Goal: Task Accomplishment & Management: Complete application form

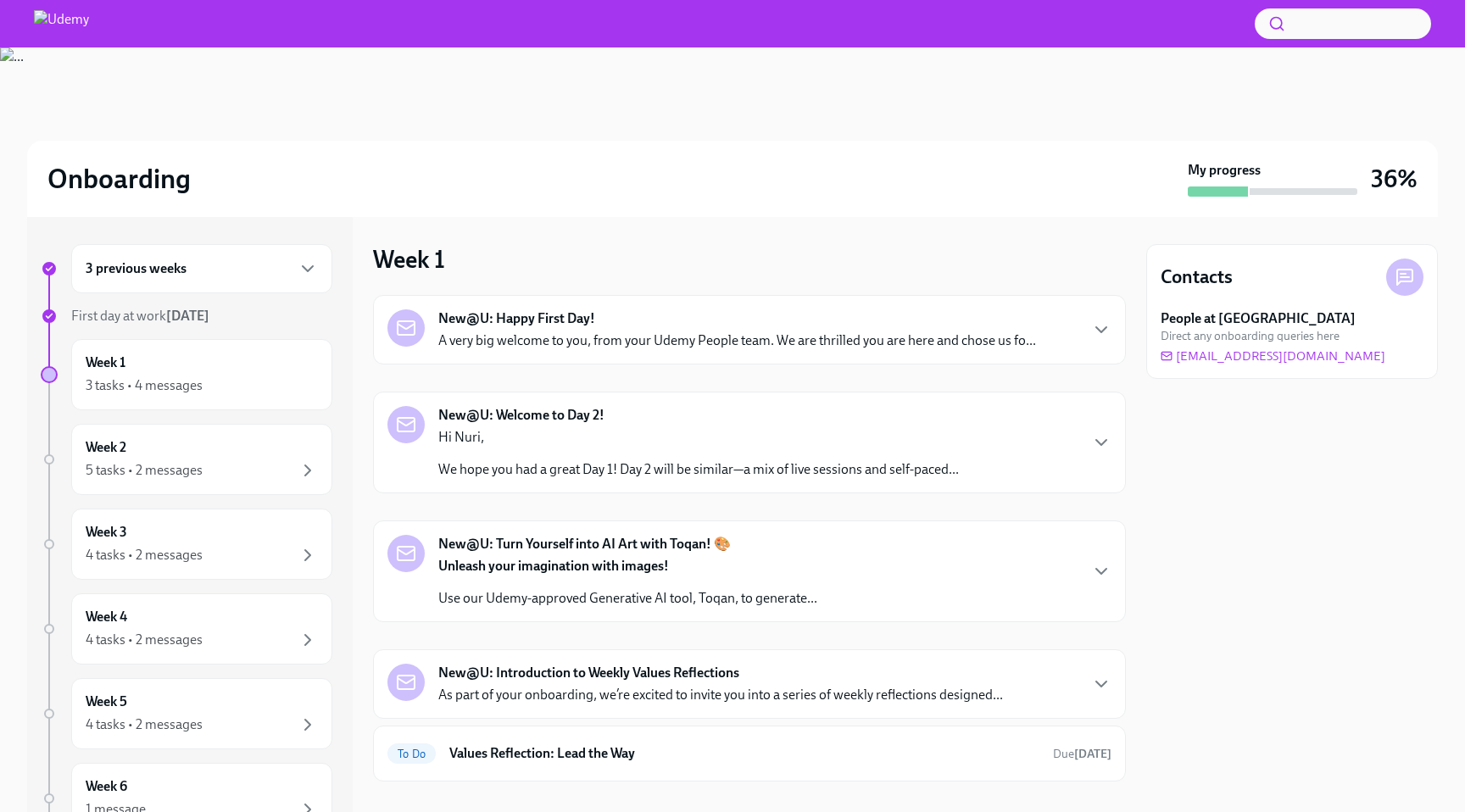
scroll to position [76, 0]
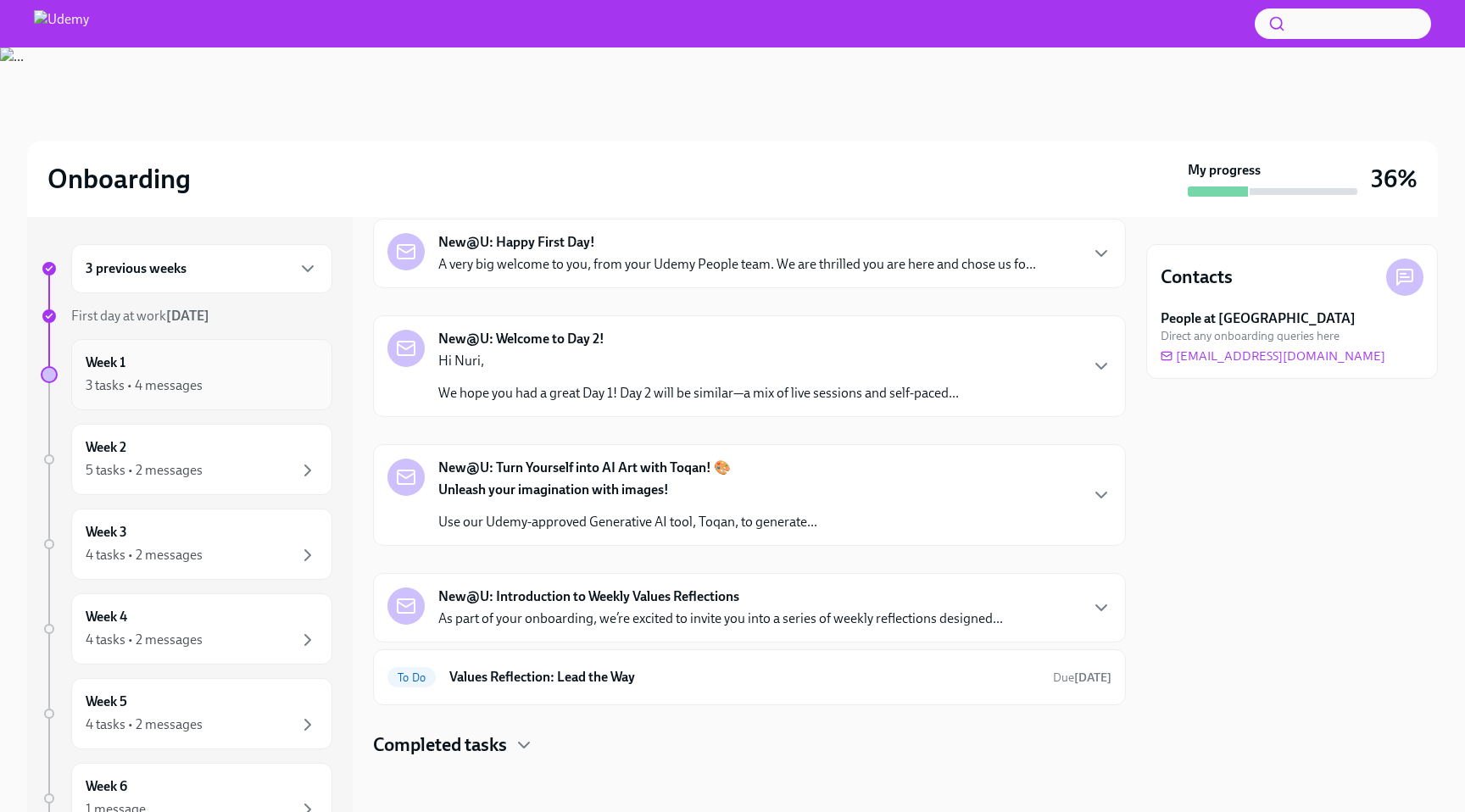
click at [290, 366] on div "Week 1 3 tasks • 4 messages" at bounding box center [201, 374] width 233 height 42
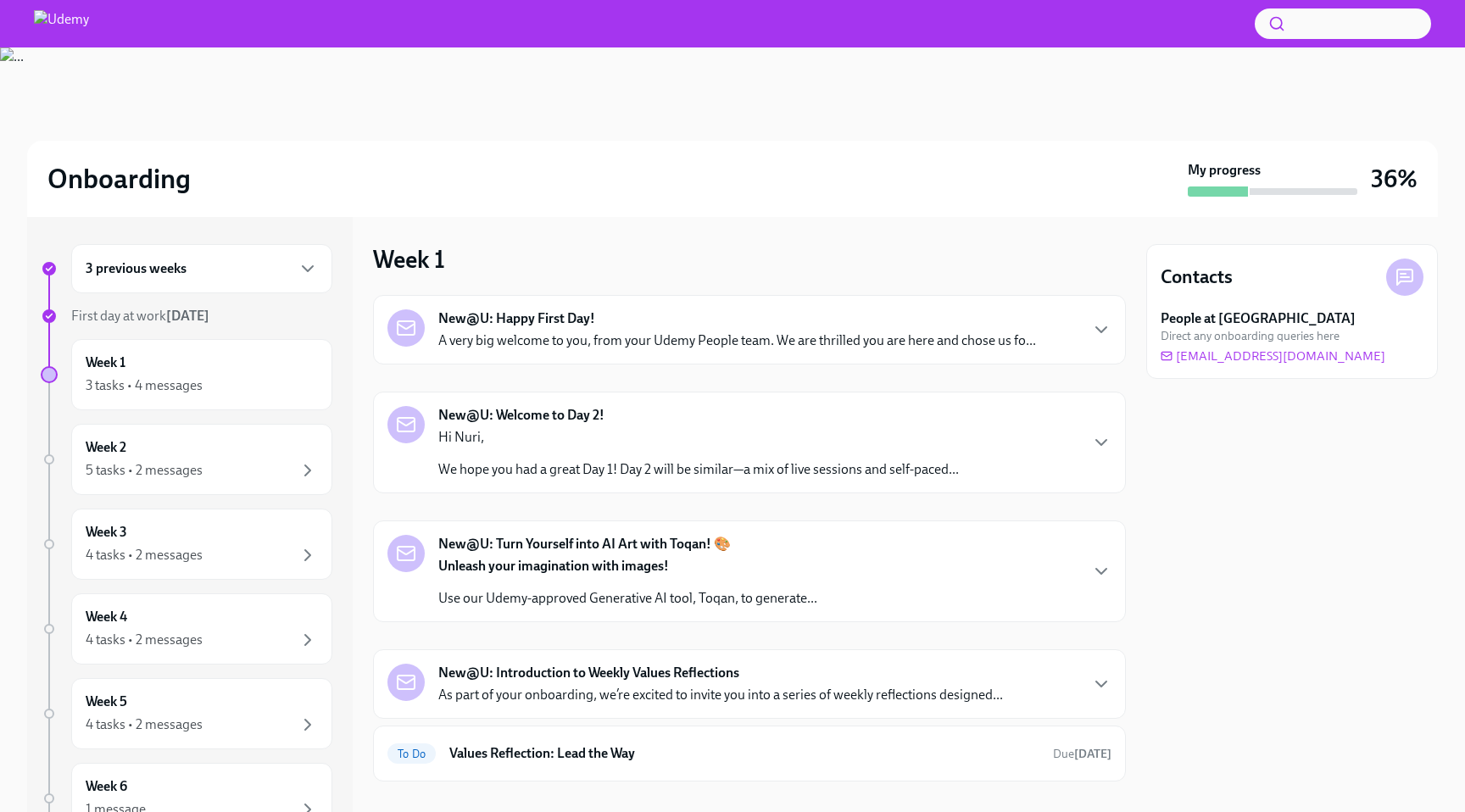
click at [552, 331] on p "A very big welcome to you, from your Udemy People team. We are thrilled you are…" at bounding box center [737, 340] width 598 height 19
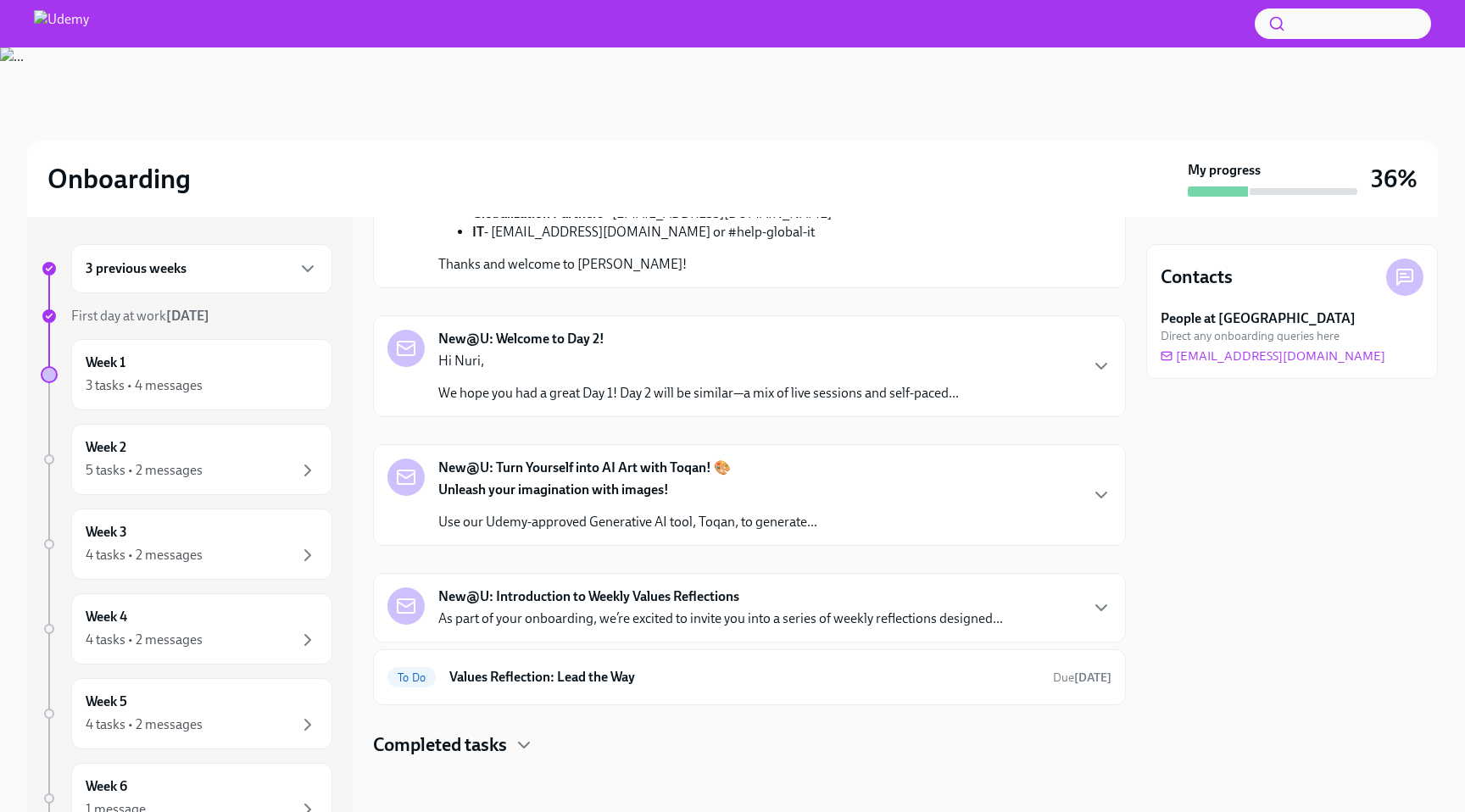
scroll to position [896, 0]
click at [573, 349] on strong "New@U: Welcome to Day 2!" at bounding box center [521, 339] width 166 height 19
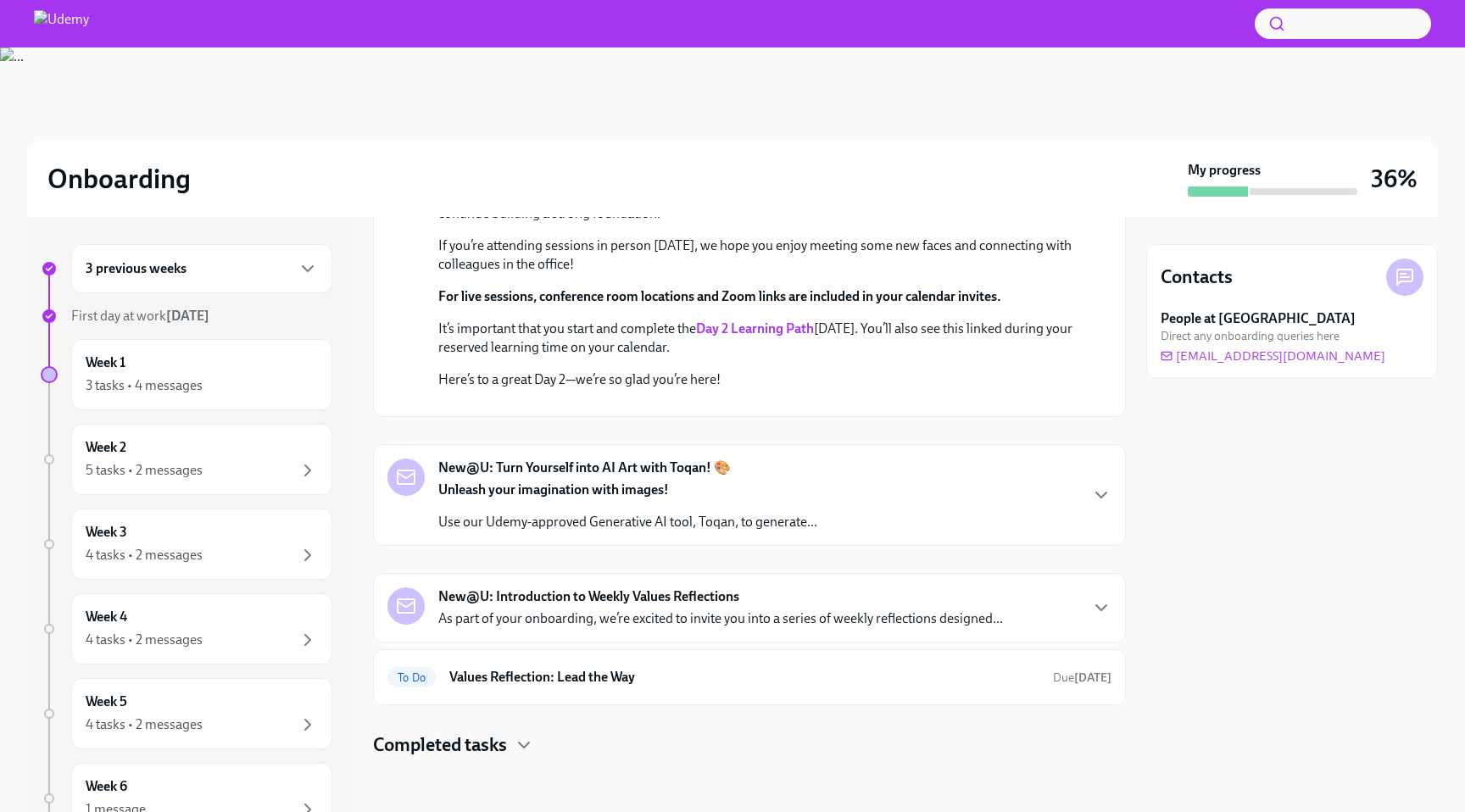
click at [644, 532] on p "Use our Udemy-approved Generative AI tool, Toqan, to generate..." at bounding box center [628, 522] width 379 height 19
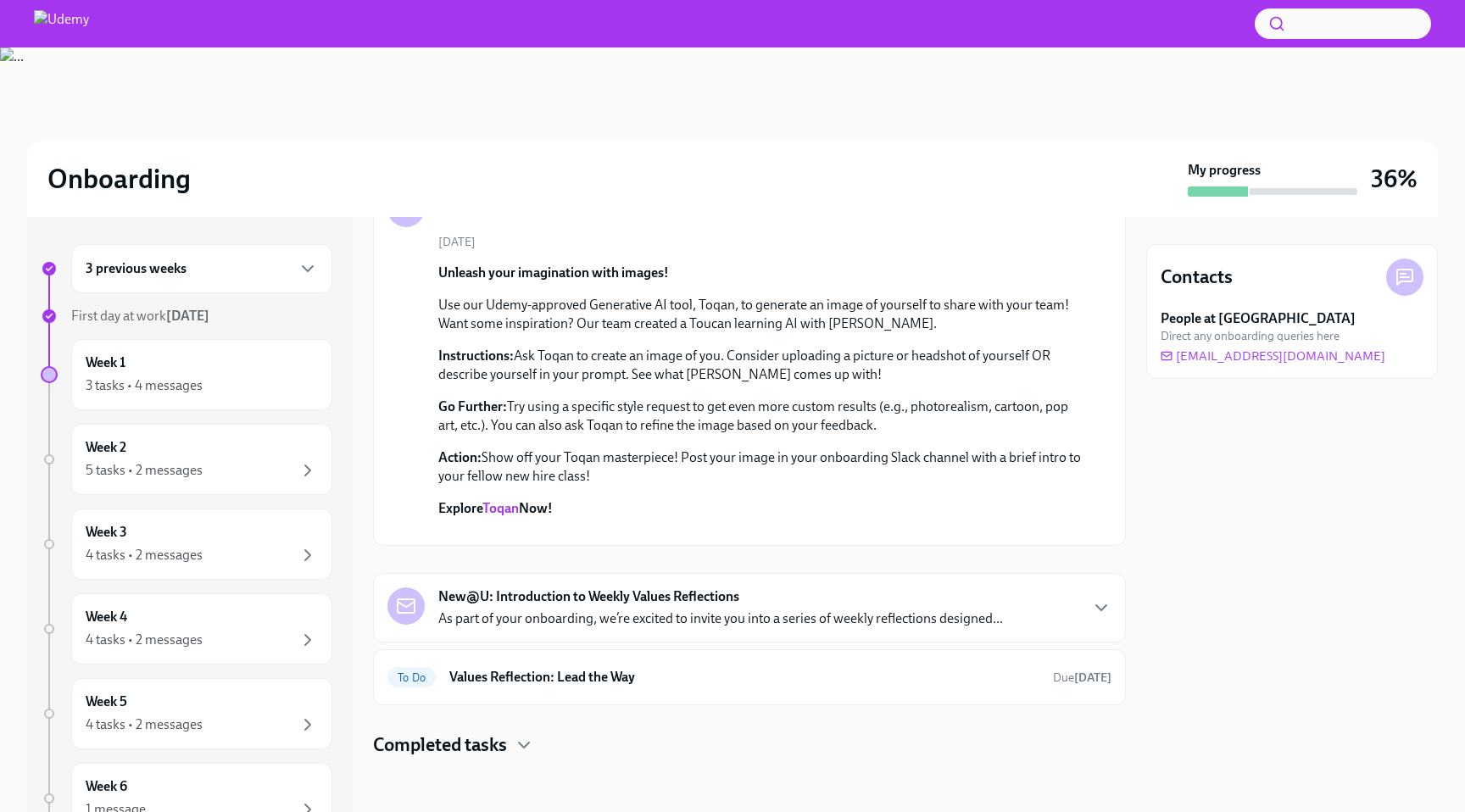
click at [626, 623] on p "As part of your onboarding, we’re excited to invite you into a series of weekly…" at bounding box center [721, 618] width 564 height 19
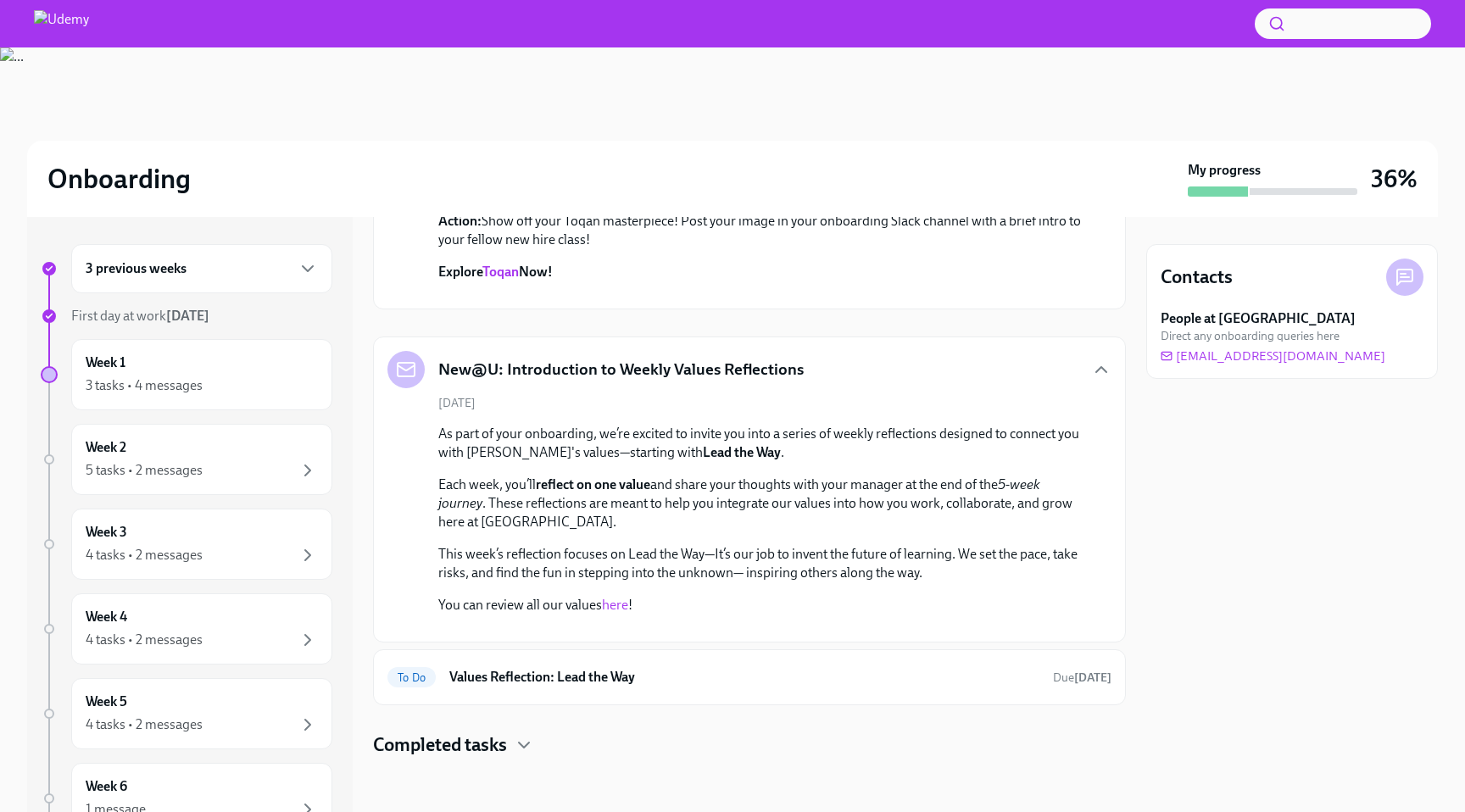
scroll to position [2513, 0]
click at [580, 696] on div "To Do Values Reflection: Lead the Way Due tomorrow" at bounding box center [750, 677] width 753 height 56
click at [580, 692] on div "To Do Values Reflection: Lead the Way Due tomorrow" at bounding box center [750, 677] width 753 height 56
click at [584, 681] on h6 "Values Reflection: Lead the Way" at bounding box center [744, 676] width 590 height 19
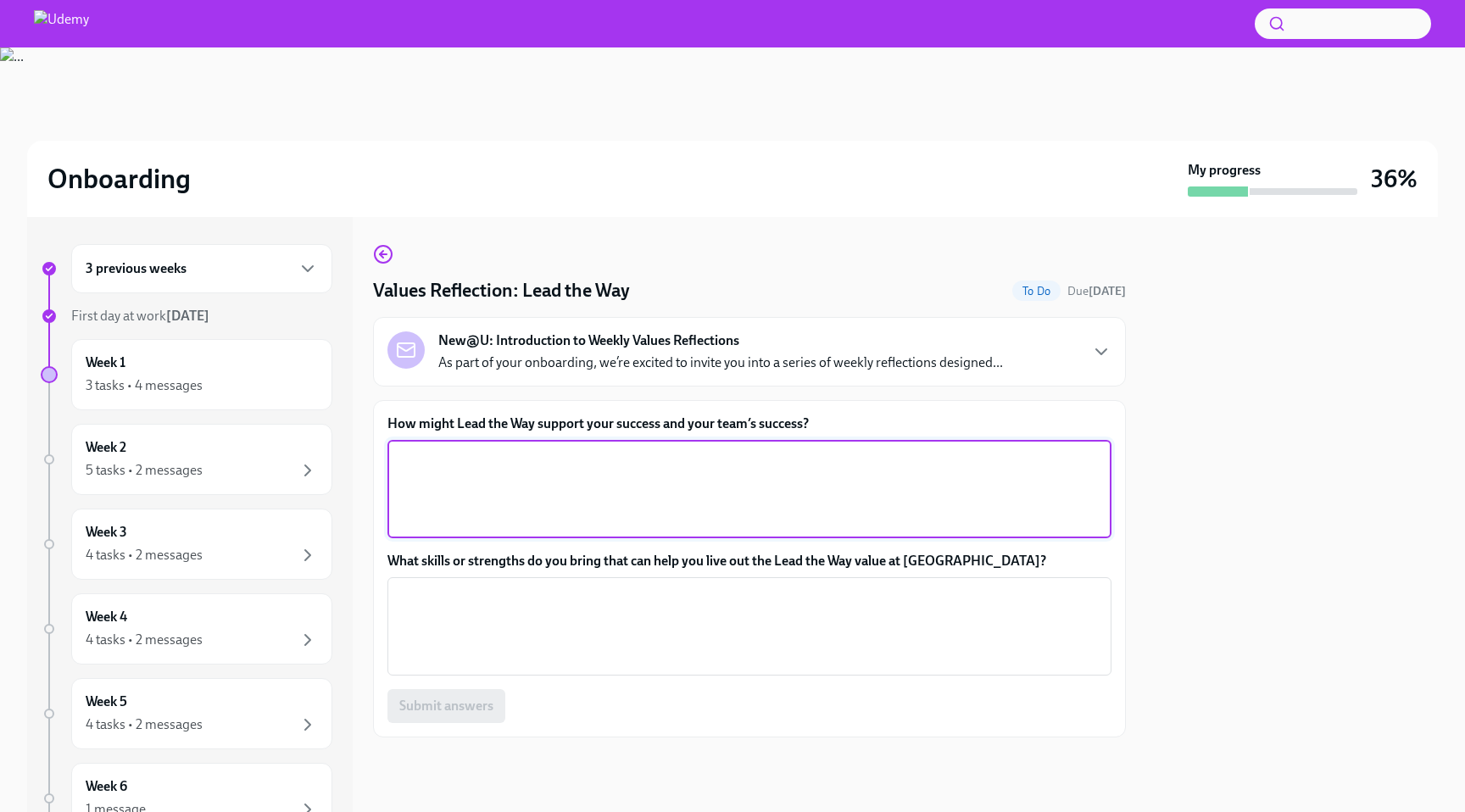
click at [727, 463] on textarea "How might Lead the Way support your success and your team’s success?" at bounding box center [750, 489] width 704 height 82
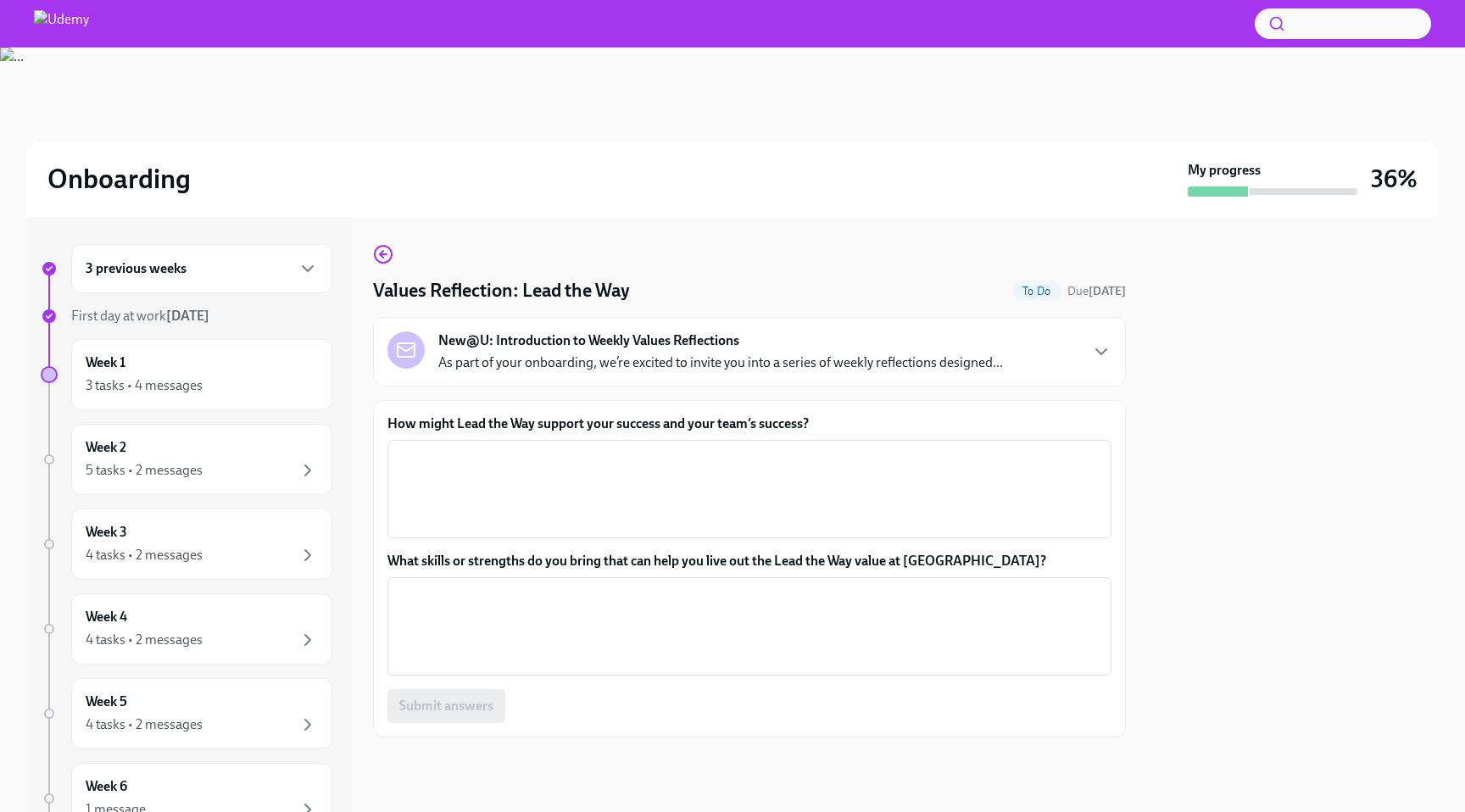
click at [732, 427] on label "How might Lead the Way support your success and your team’s success?" at bounding box center [750, 423] width 724 height 19
click at [732, 448] on textarea "How might Lead the Way support your success and your team’s success?" at bounding box center [750, 489] width 704 height 82
click at [732, 427] on label "How might Lead the Way support your success and your team’s success?" at bounding box center [750, 423] width 724 height 19
click at [732, 448] on textarea "How might Lead the Way support your success and your team’s success?" at bounding box center [750, 489] width 704 height 82
click at [732, 427] on label "How might Lead the Way support your success and your team’s success?" at bounding box center [750, 423] width 724 height 19
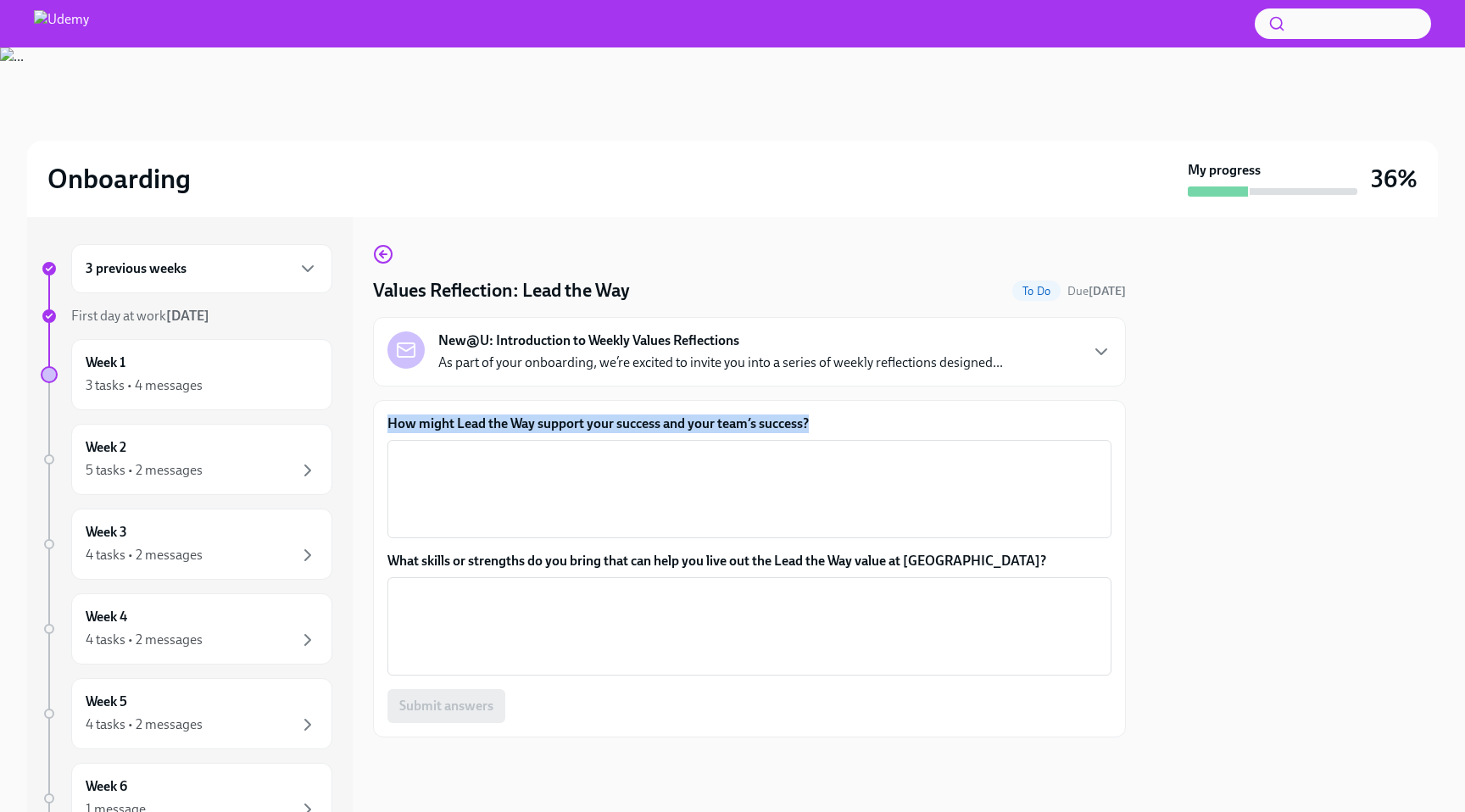
click at [732, 448] on textarea "How might Lead the Way support your success and your team’s success?" at bounding box center [750, 489] width 704 height 82
copy label "How might Lead the Way support your success and your team’s success?"
click at [759, 444] on div "x ​" at bounding box center [750, 489] width 724 height 98
click at [720, 364] on p "As part of your onboarding, we’re excited to invite you into a series of weekly…" at bounding box center [721, 362] width 564 height 19
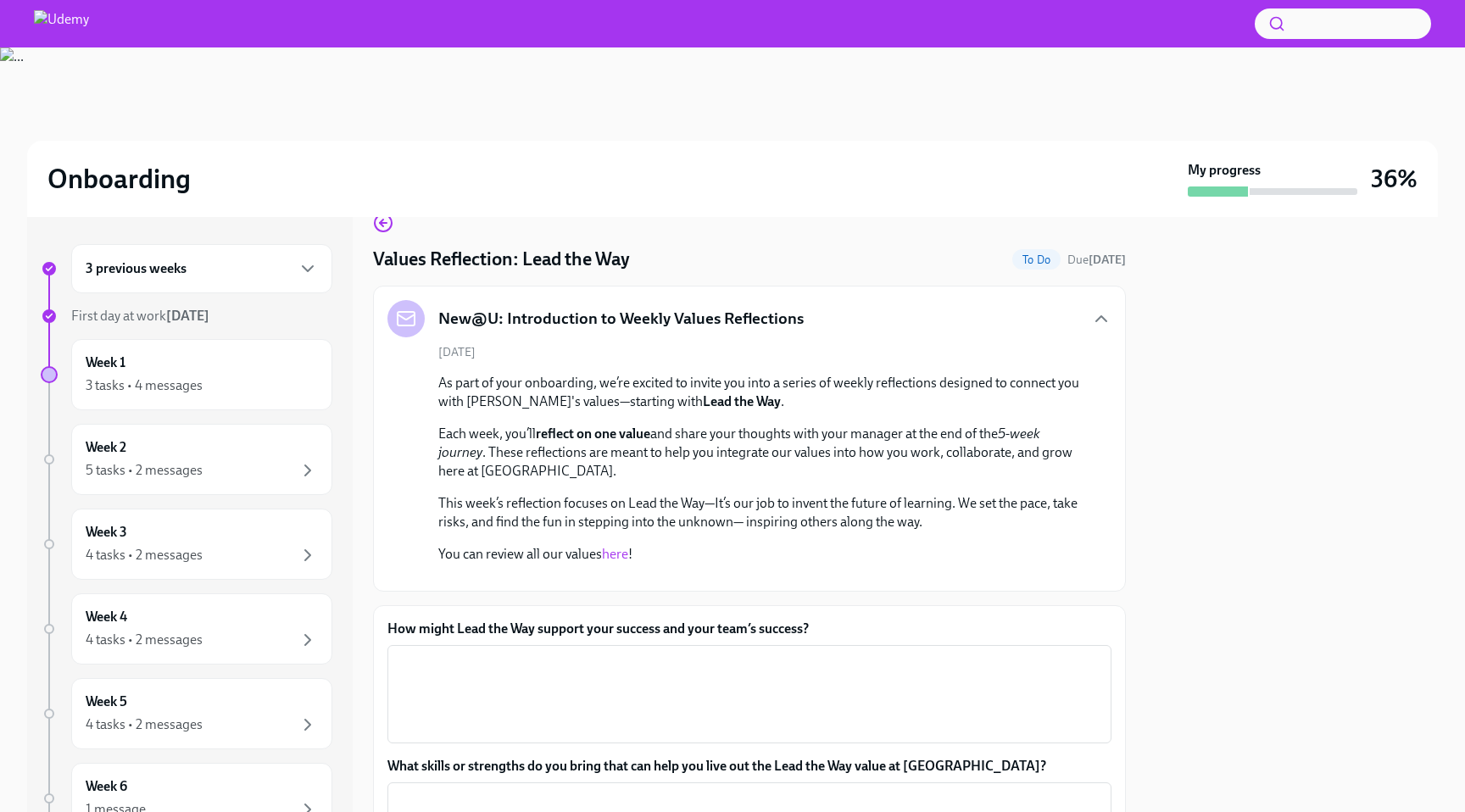
scroll to position [40, 0]
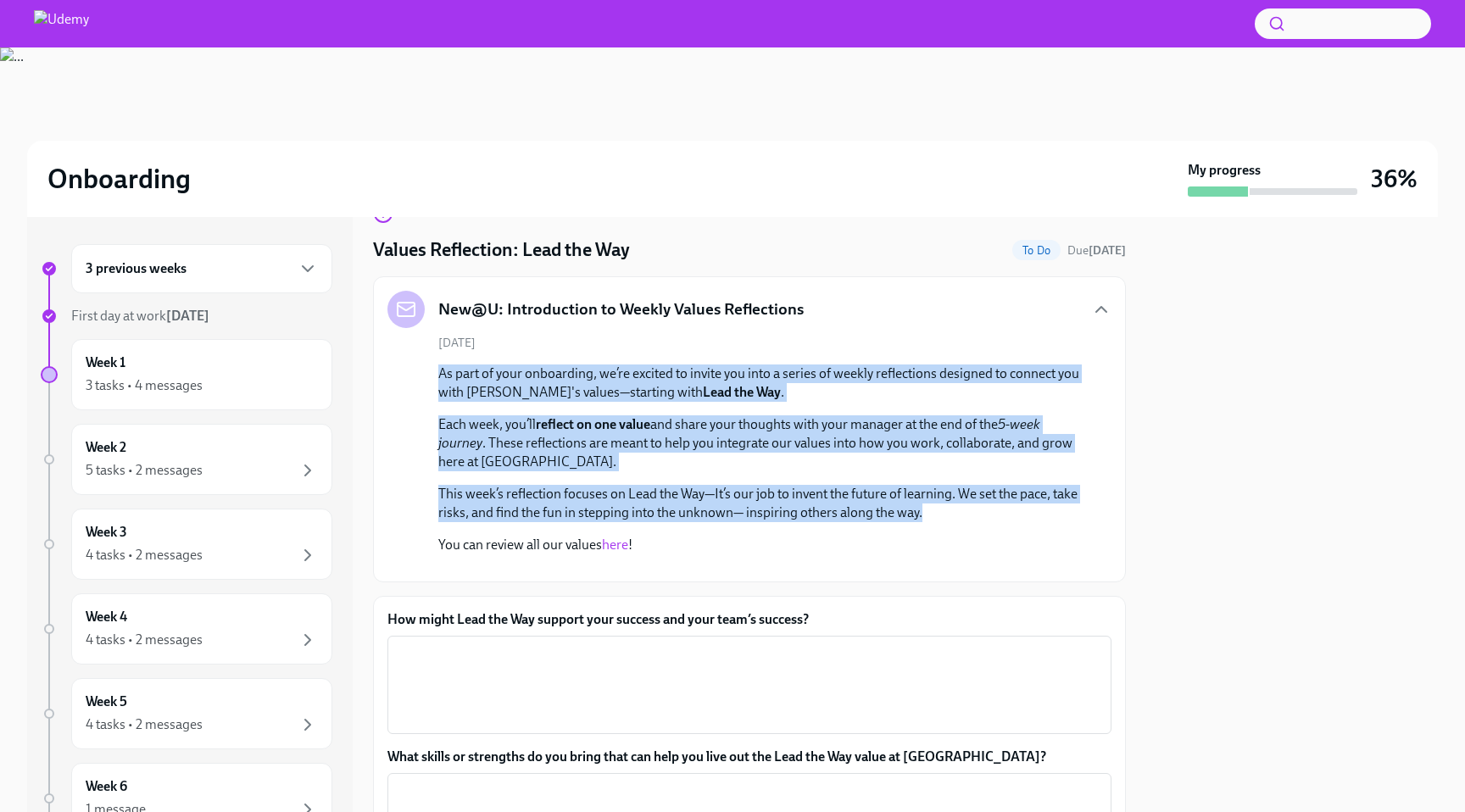
drag, startPoint x: 439, startPoint y: 371, endPoint x: 954, endPoint y: 506, distance: 532.4
click at [954, 506] on div "As part of your onboarding, we’re excited to invite you into a series of weekly…" at bounding box center [761, 459] width 646 height 190
copy div "As part of your onboarding, we’re excited to invite you into a series of weekly…"
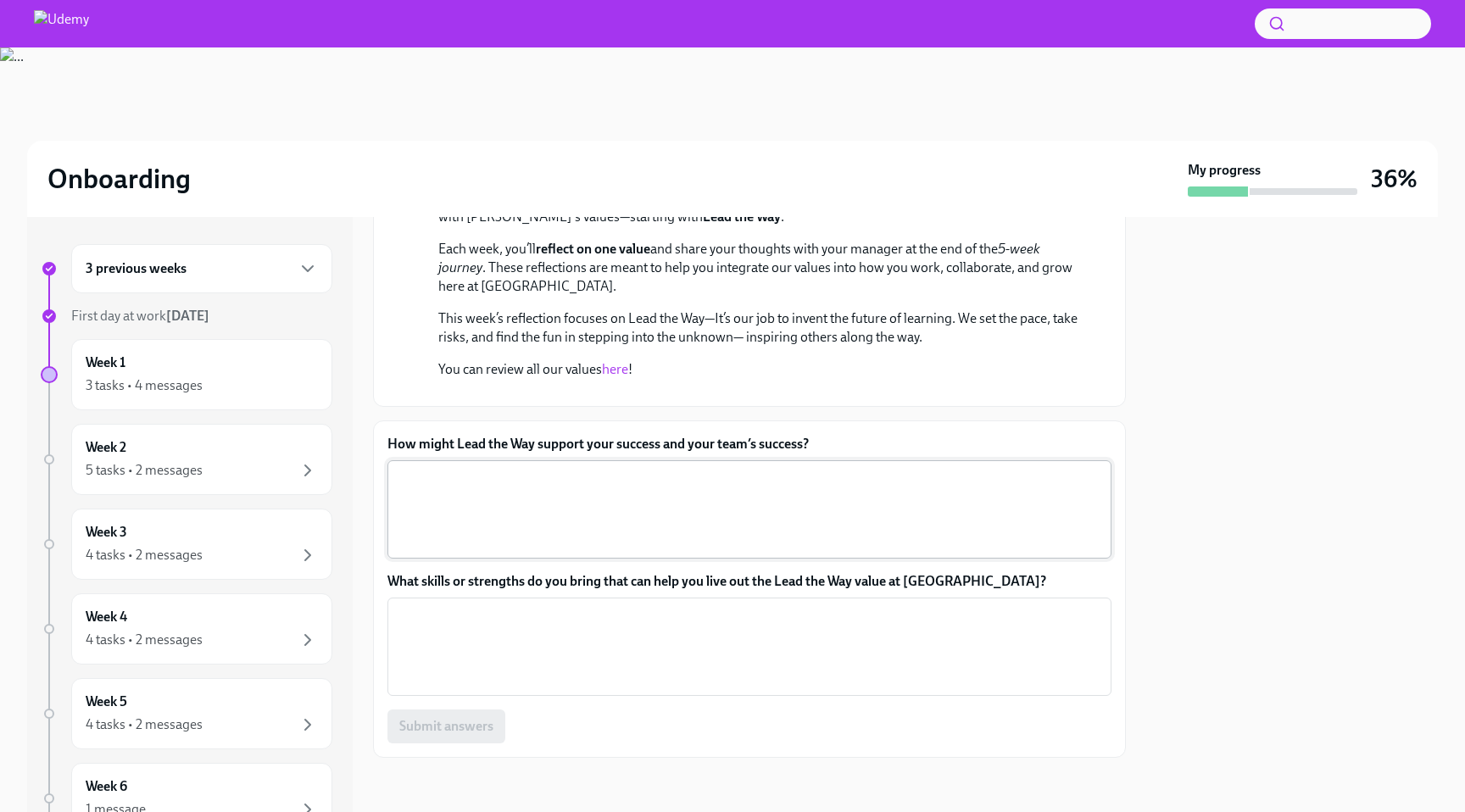
click at [666, 506] on textarea "How might Lead the Way support your success and your team’s success?" at bounding box center [750, 509] width 704 height 82
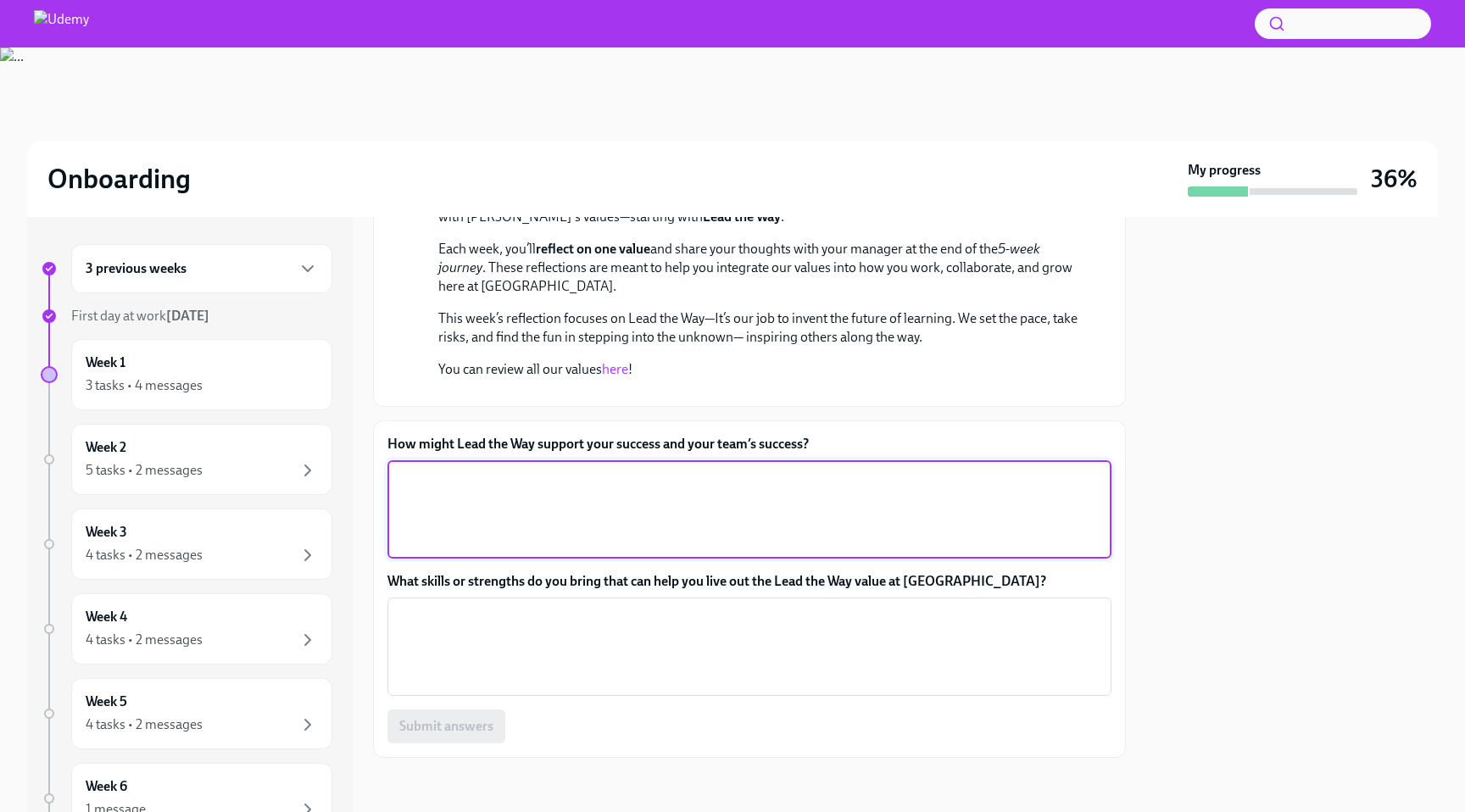
paste textarea "Lead the Way supports my success by encouraging me to think inventively and gro…"
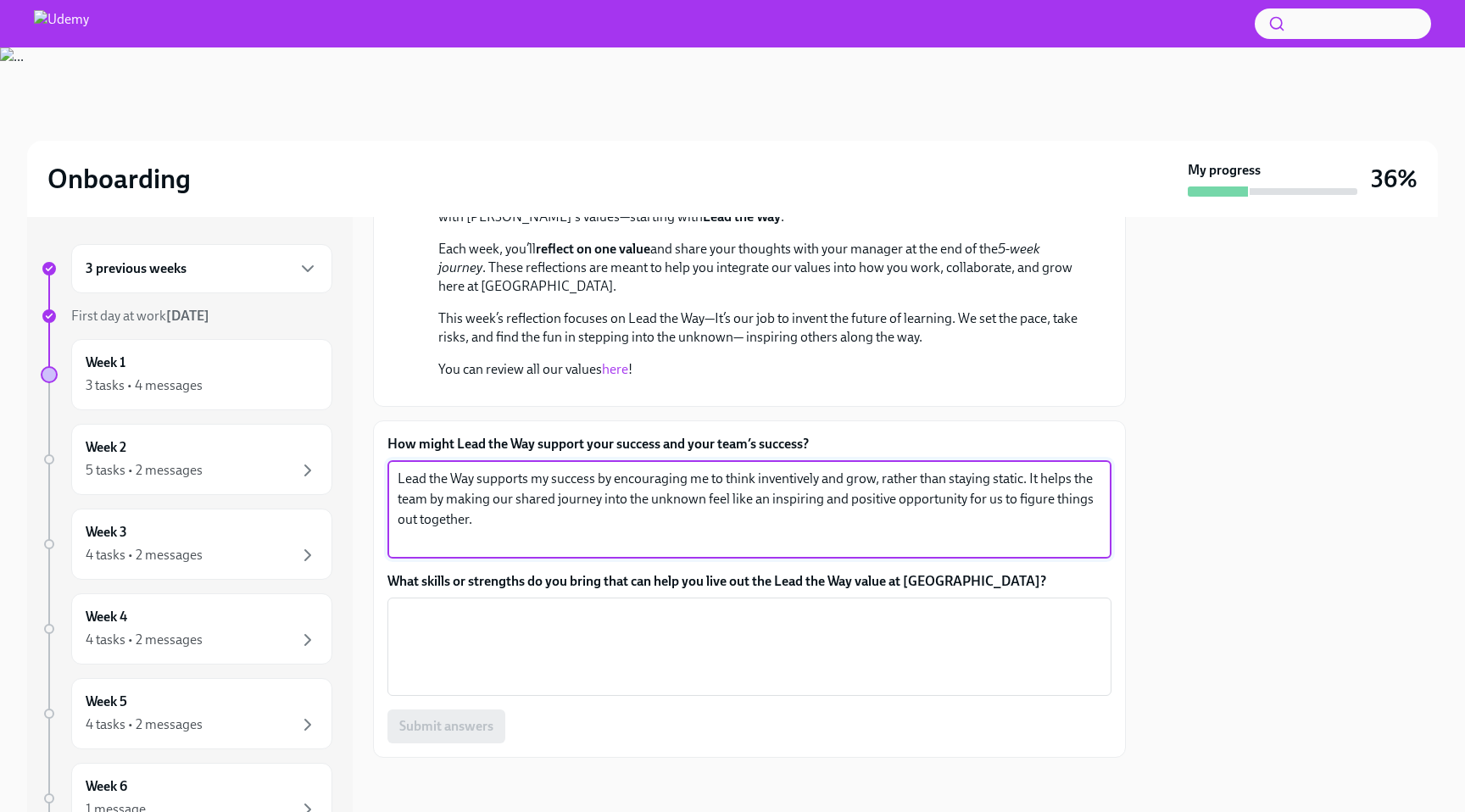
type textarea "Lead the Way supports my success by encouraging me to think inventively and gro…"
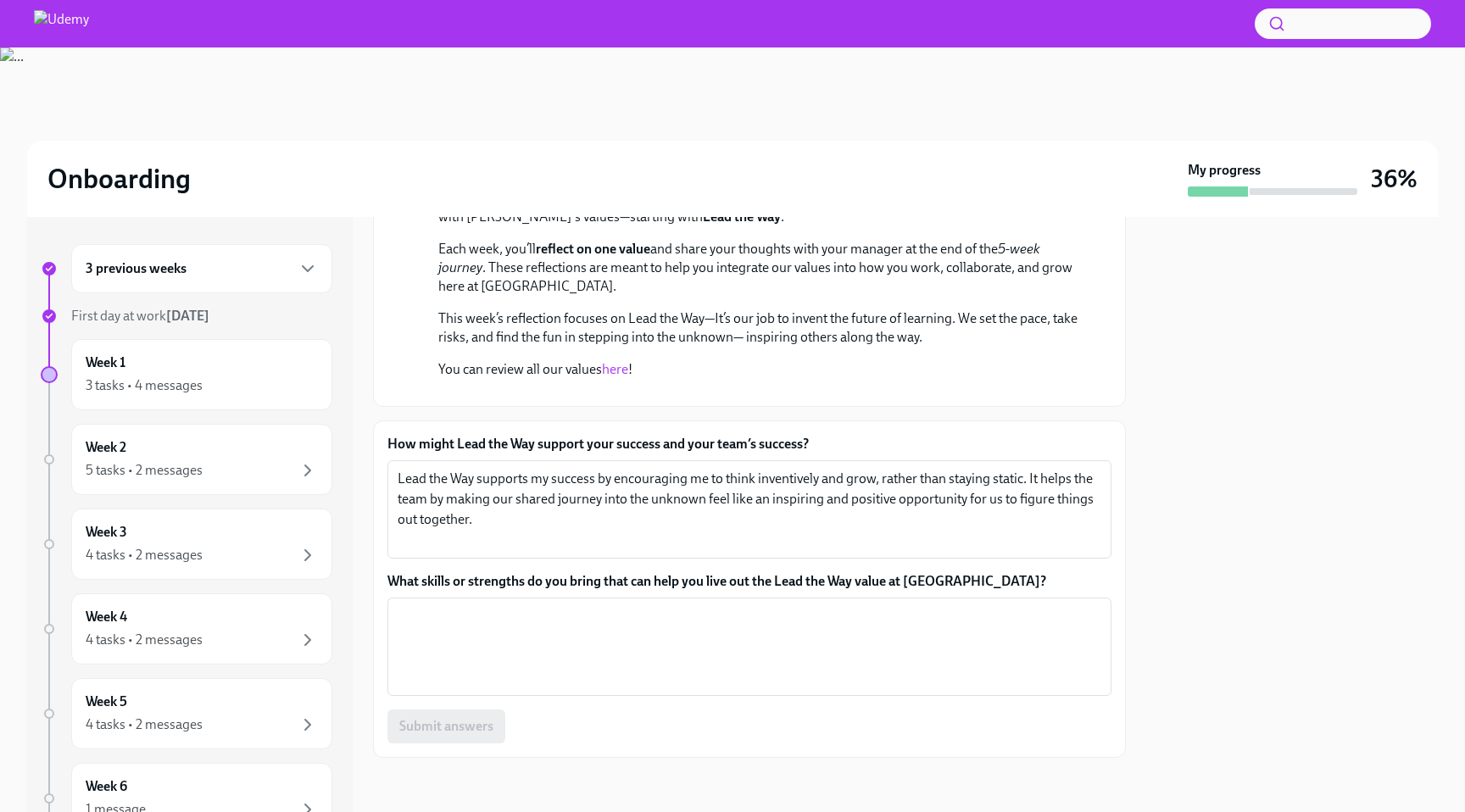
click at [608, 584] on label "What skills or strengths do you bring that can help you live out the Lead the W…" at bounding box center [750, 581] width 724 height 19
click at [608, 606] on textarea "What skills or strengths do you bring that can help you live out the Lead the W…" at bounding box center [750, 647] width 704 height 82
click at [608, 584] on label "What skills or strengths do you bring that can help you live out the Lead the W…" at bounding box center [750, 581] width 724 height 19
click at [608, 606] on textarea "What skills or strengths do you bring that can help you live out the Lead the W…" at bounding box center [750, 647] width 704 height 82
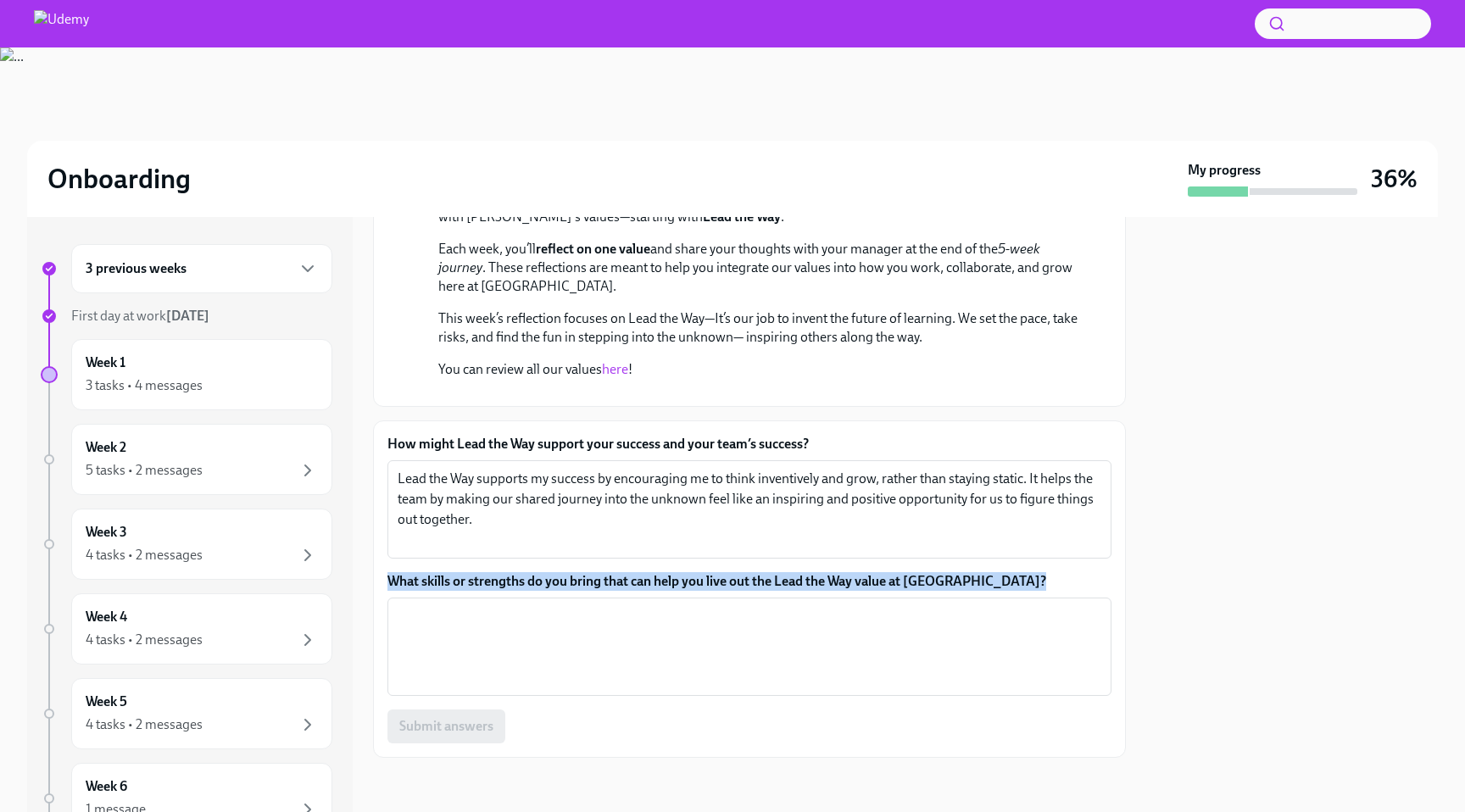
click at [608, 584] on label "What skills or strengths do you bring that can help you live out the Lead the W…" at bounding box center [750, 581] width 724 height 19
click at [608, 606] on textarea "What skills or strengths do you bring that can help you live out the Lead the W…" at bounding box center [750, 647] width 704 height 82
copy label "What skills or strengths do you bring that can help you live out the Lead the W…"
click at [745, 572] on label "What skills or strengths do you bring that can help you live out the Lead the W…" at bounding box center [750, 581] width 724 height 19
click at [745, 606] on textarea "What skills or strengths do you bring that can help you live out the Lead the W…" at bounding box center [750, 647] width 704 height 82
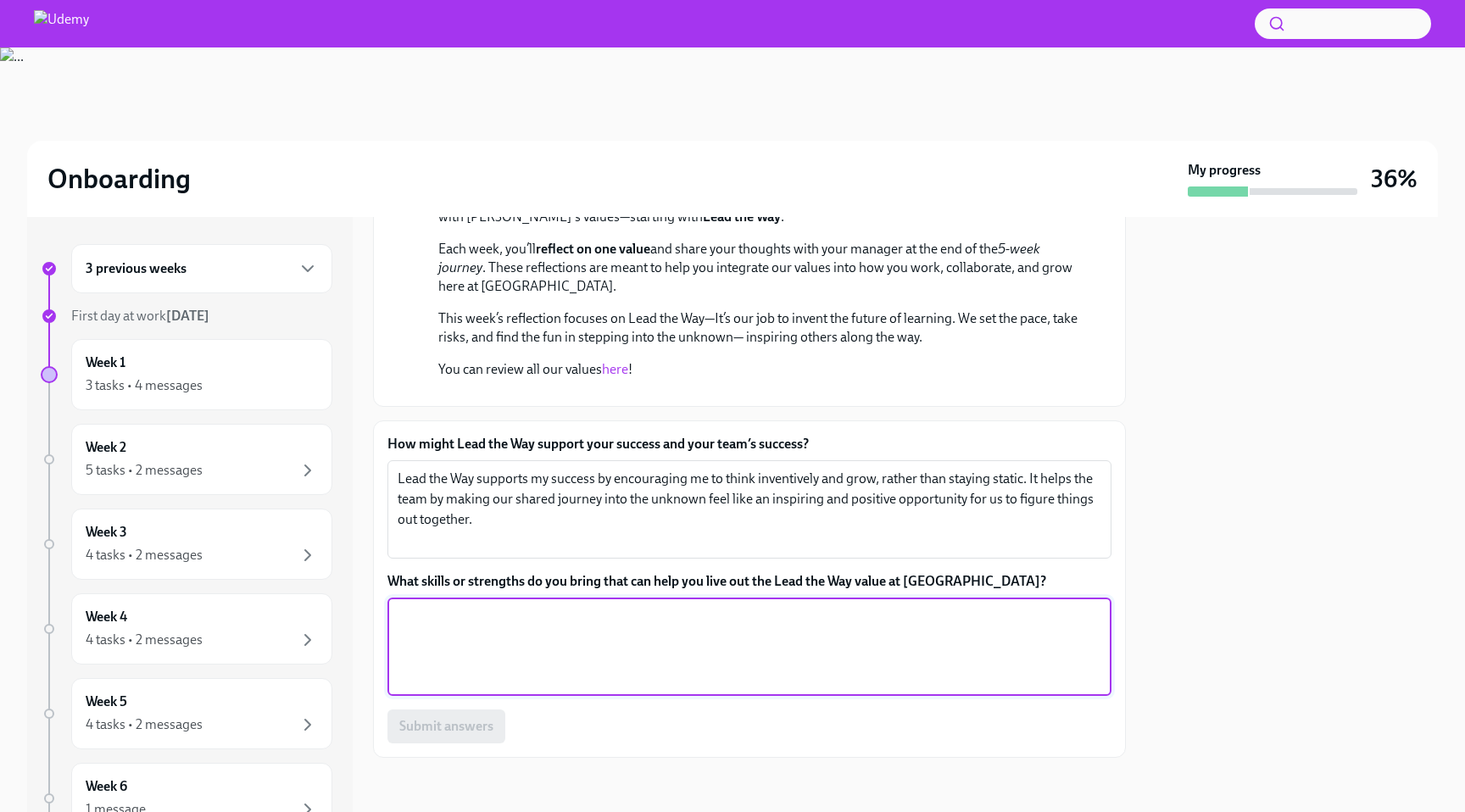
click at [728, 626] on textarea "What skills or strengths do you bring that can help you live out the Lead the W…" at bounding box center [750, 647] width 704 height 82
paste textarea "My core strengths are Curiosity and Proactive Ownership. My Curiosity makes me …"
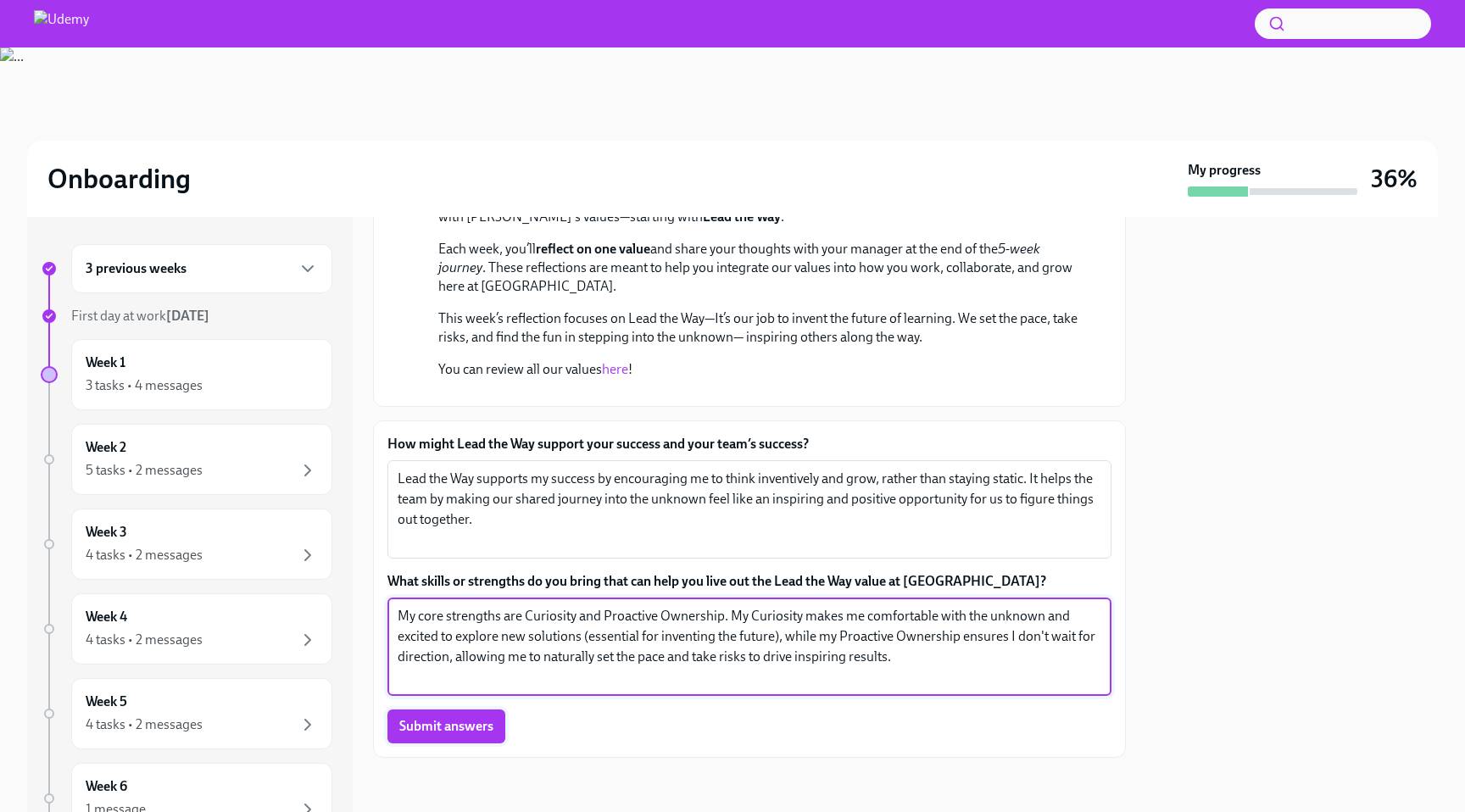
type textarea "My core strengths are Curiosity and Proactive Ownership. My Curiosity makes me …"
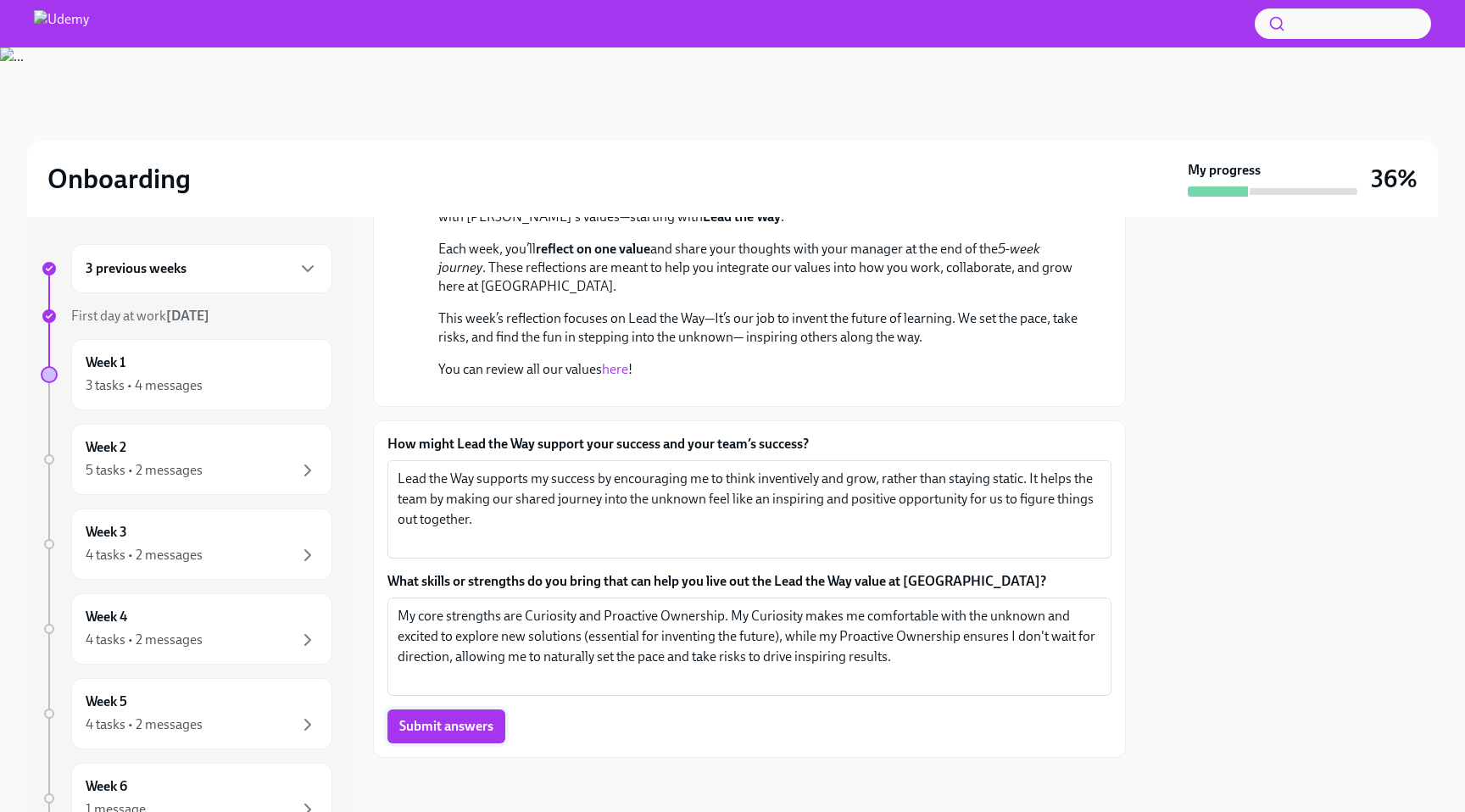
click at [446, 726] on span "Submit answers" at bounding box center [446, 726] width 94 height 17
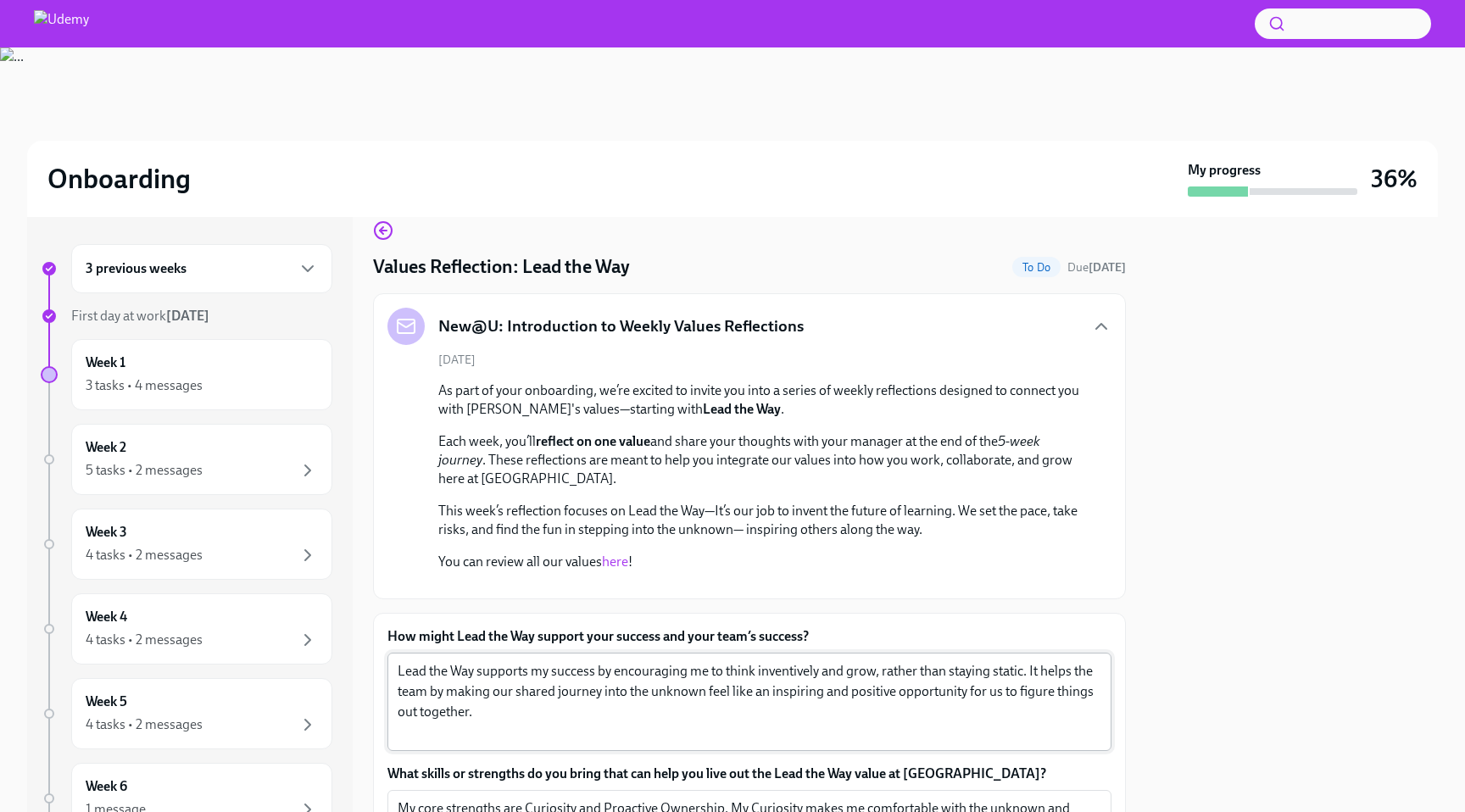
scroll to position [0, 0]
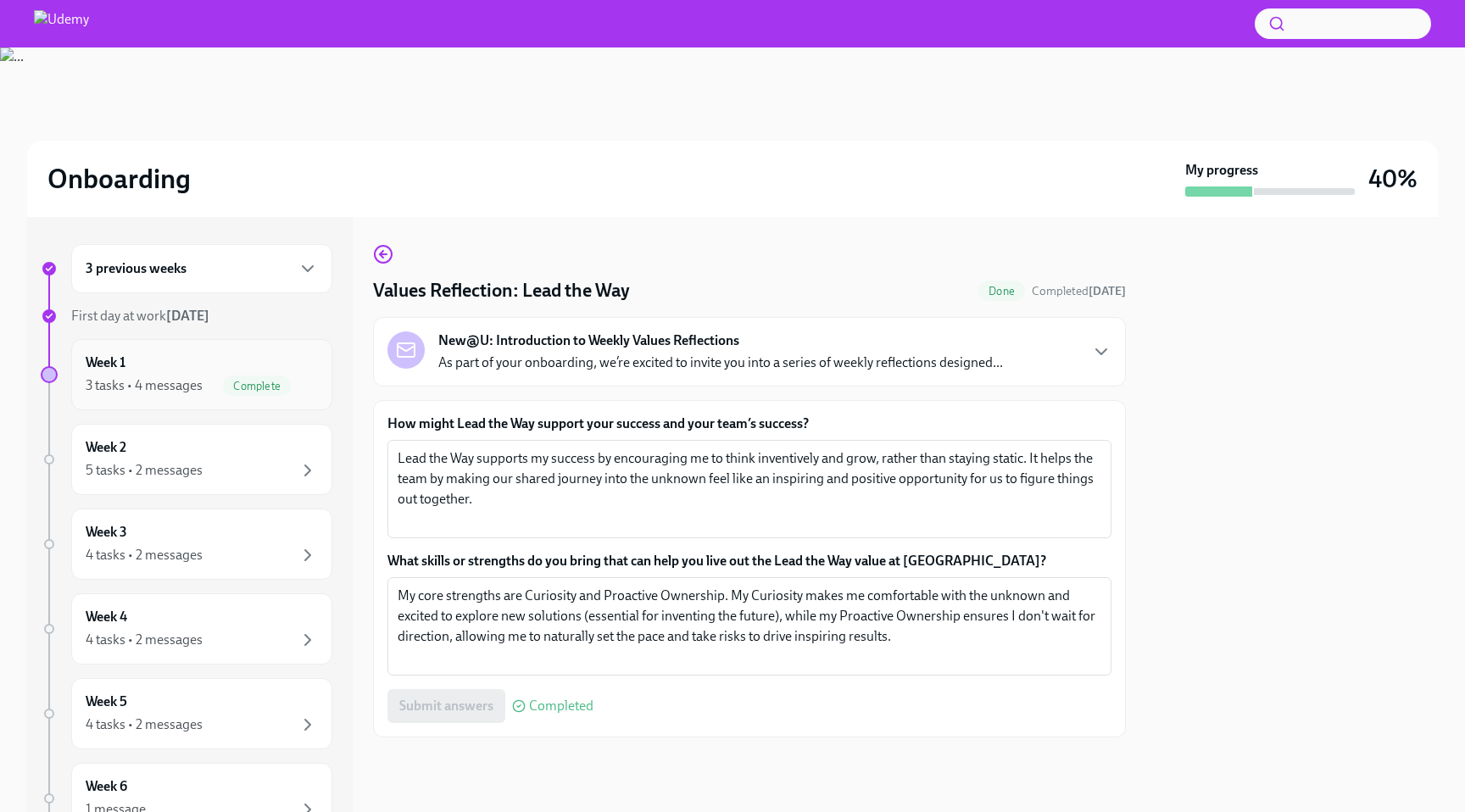
click at [224, 383] on span "Complete" at bounding box center [256, 386] width 67 height 13
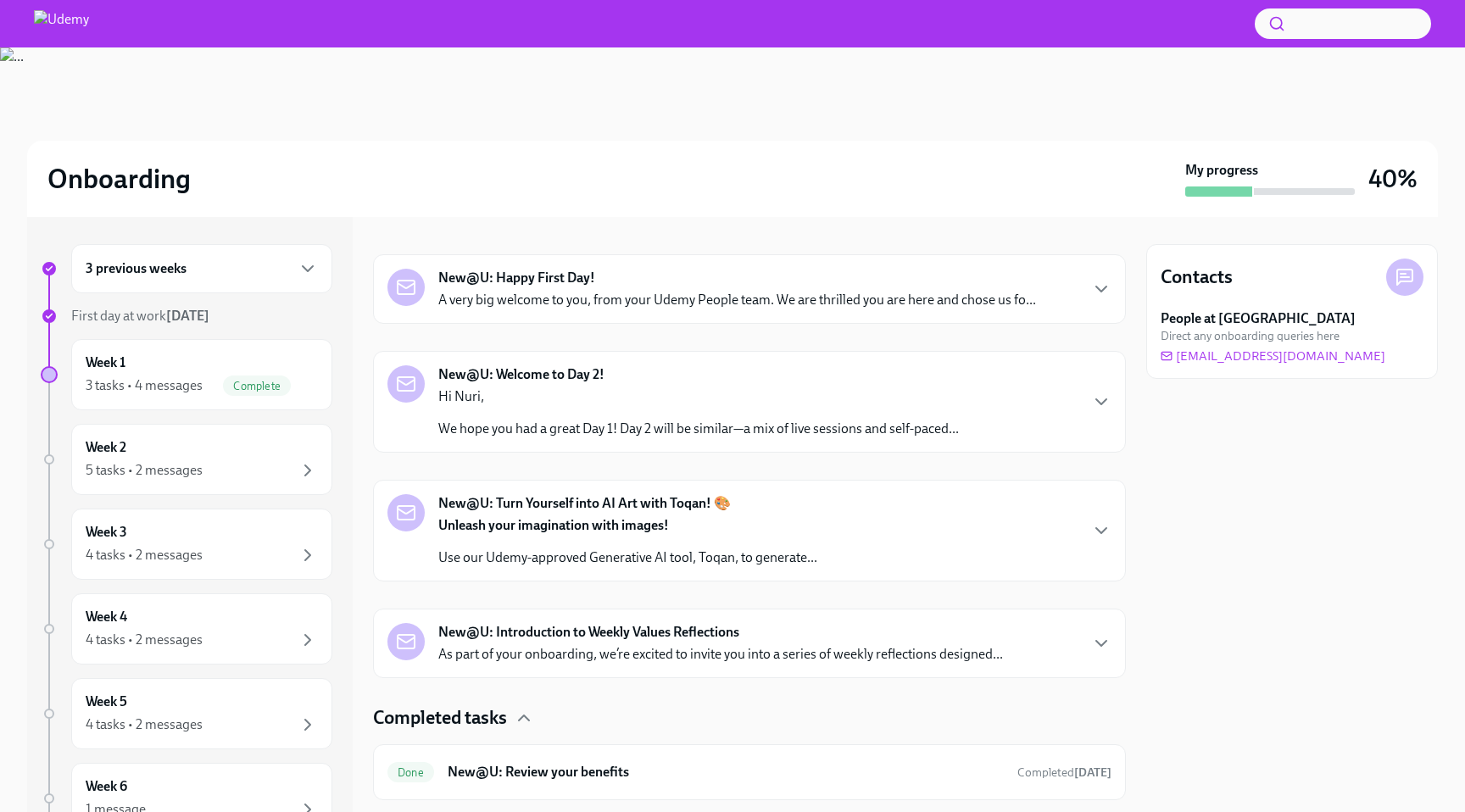
scroll to position [291, 0]
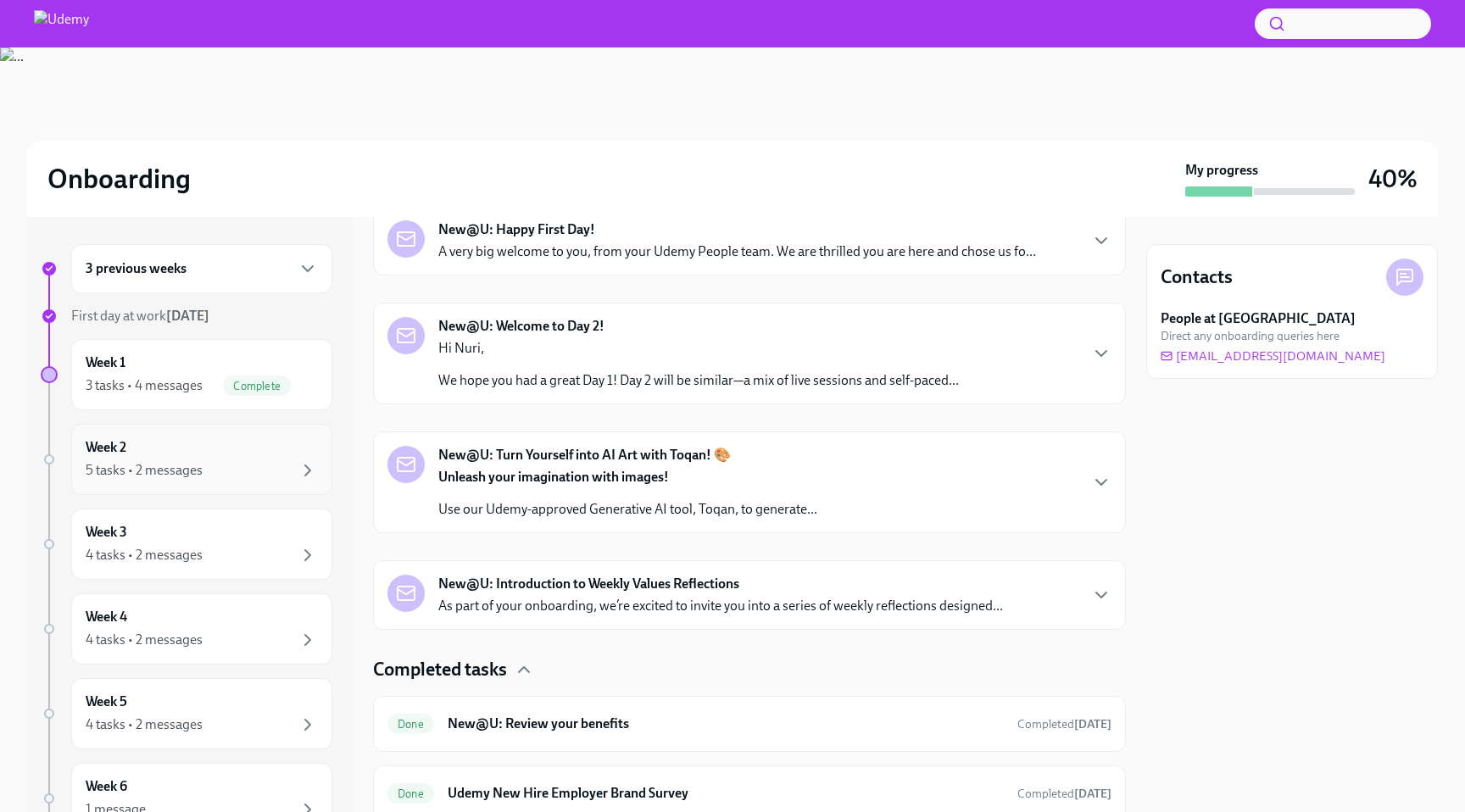
click at [235, 453] on div "Week 2 5 tasks • 2 messages" at bounding box center [201, 459] width 233 height 42
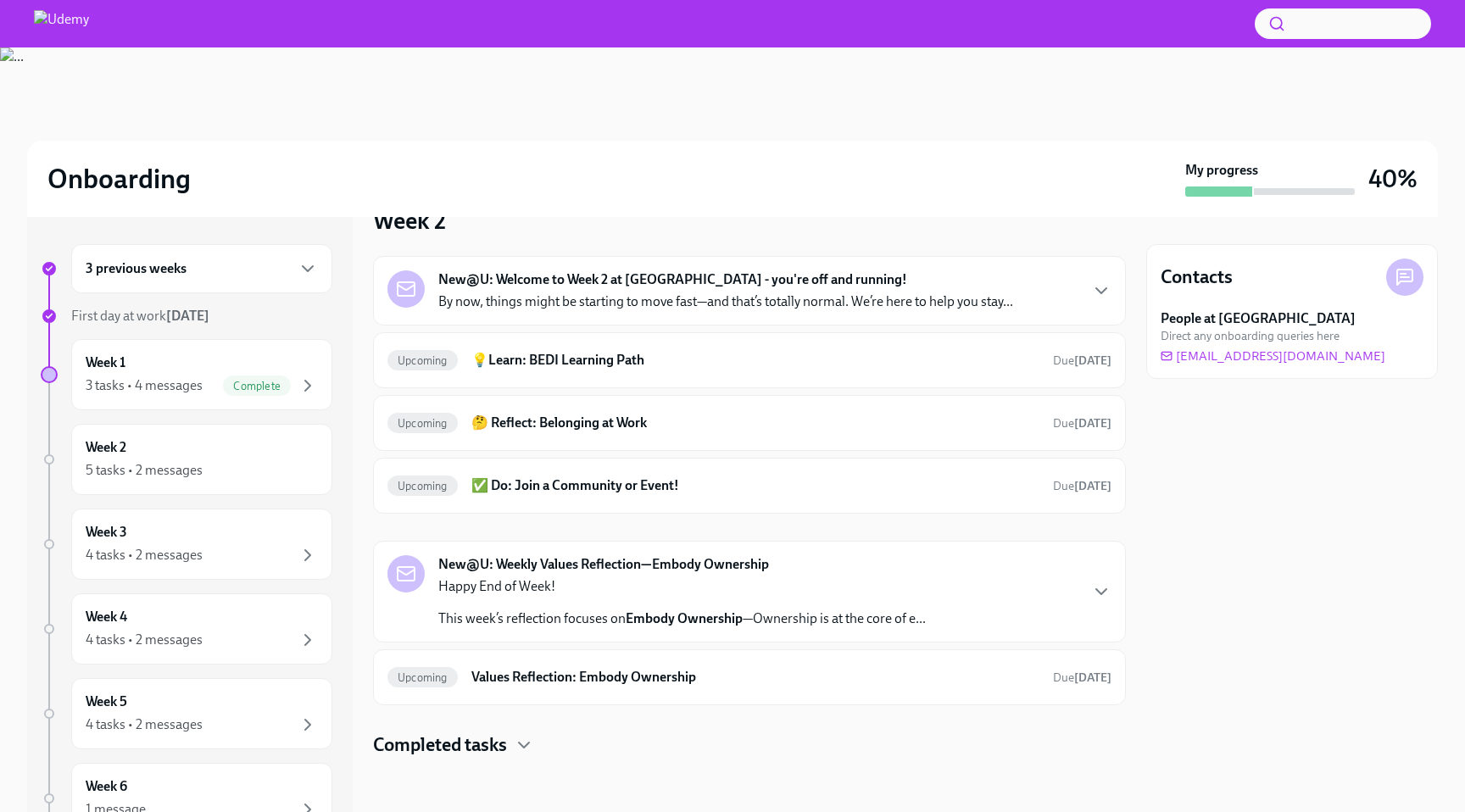
click at [656, 587] on p "Happy End of Week!" at bounding box center [682, 587] width 488 height 19
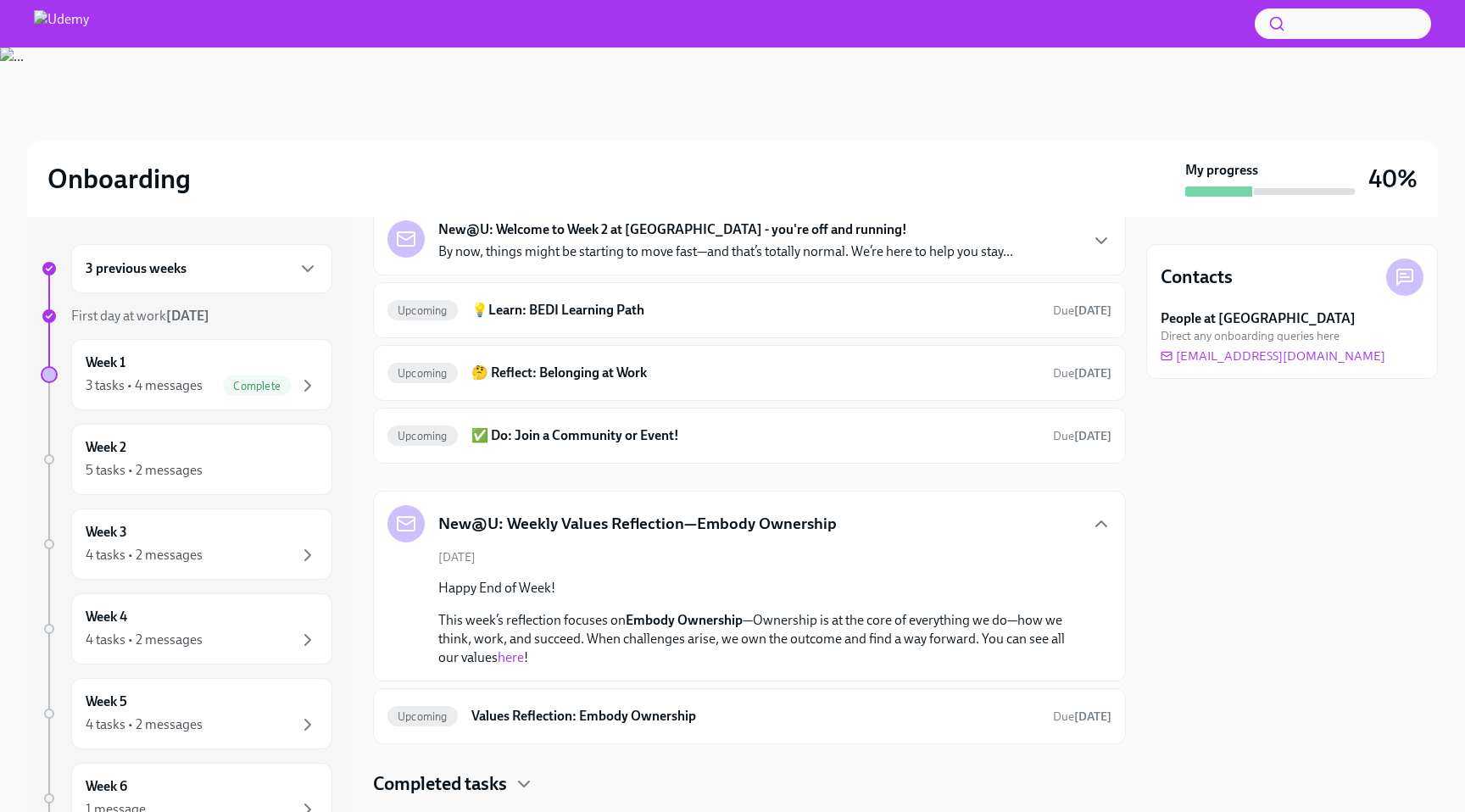
click at [681, 553] on div "October 3rd Happy End of Week! This week’s reflection focuses on Embody Ownersh…" at bounding box center [750, 607] width 724 height 118
click at [648, 240] on div "New@U: Welcome to Week 2 at Udemy - you're off and running! By now, things migh…" at bounding box center [726, 240] width 575 height 40
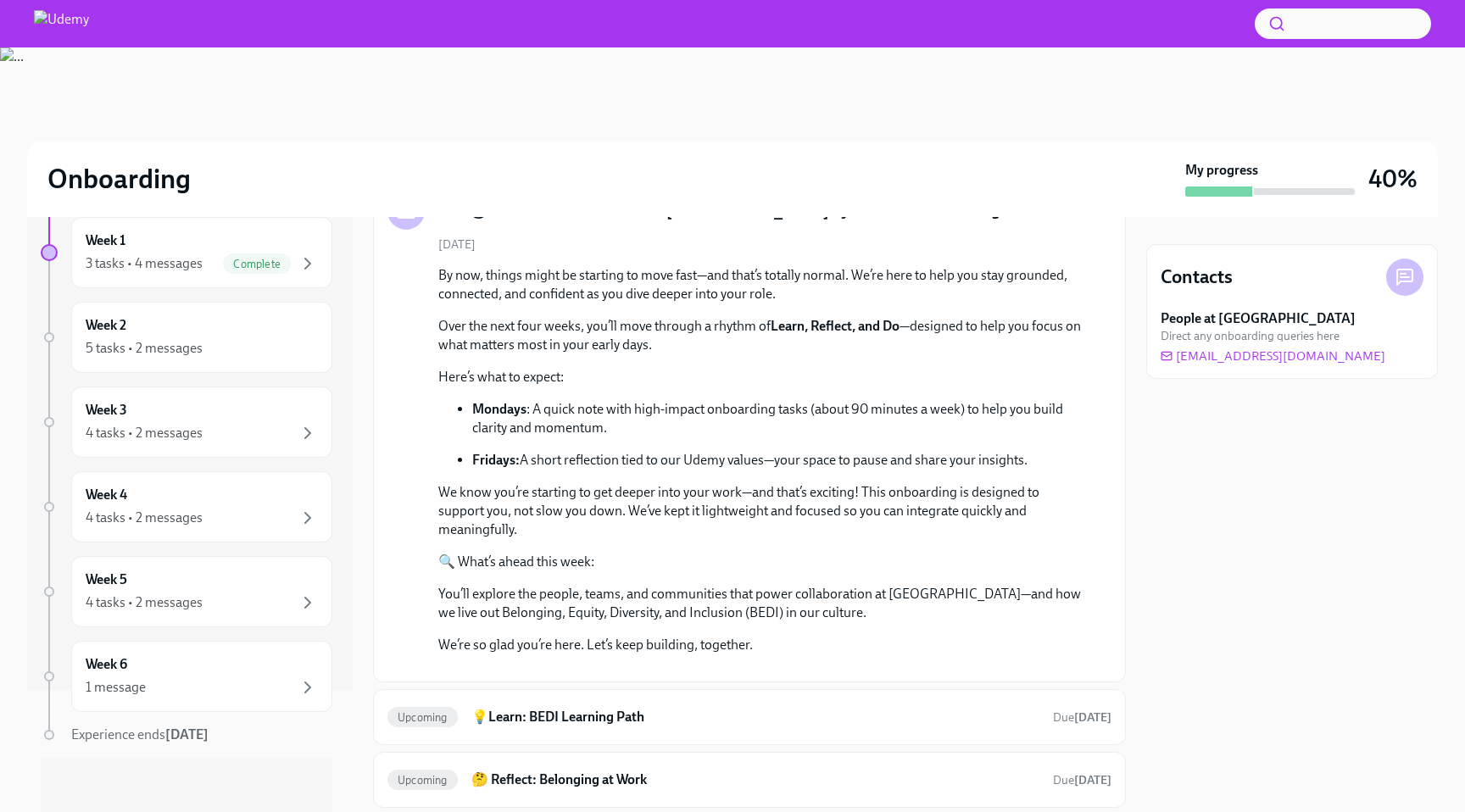
scroll to position [0, 0]
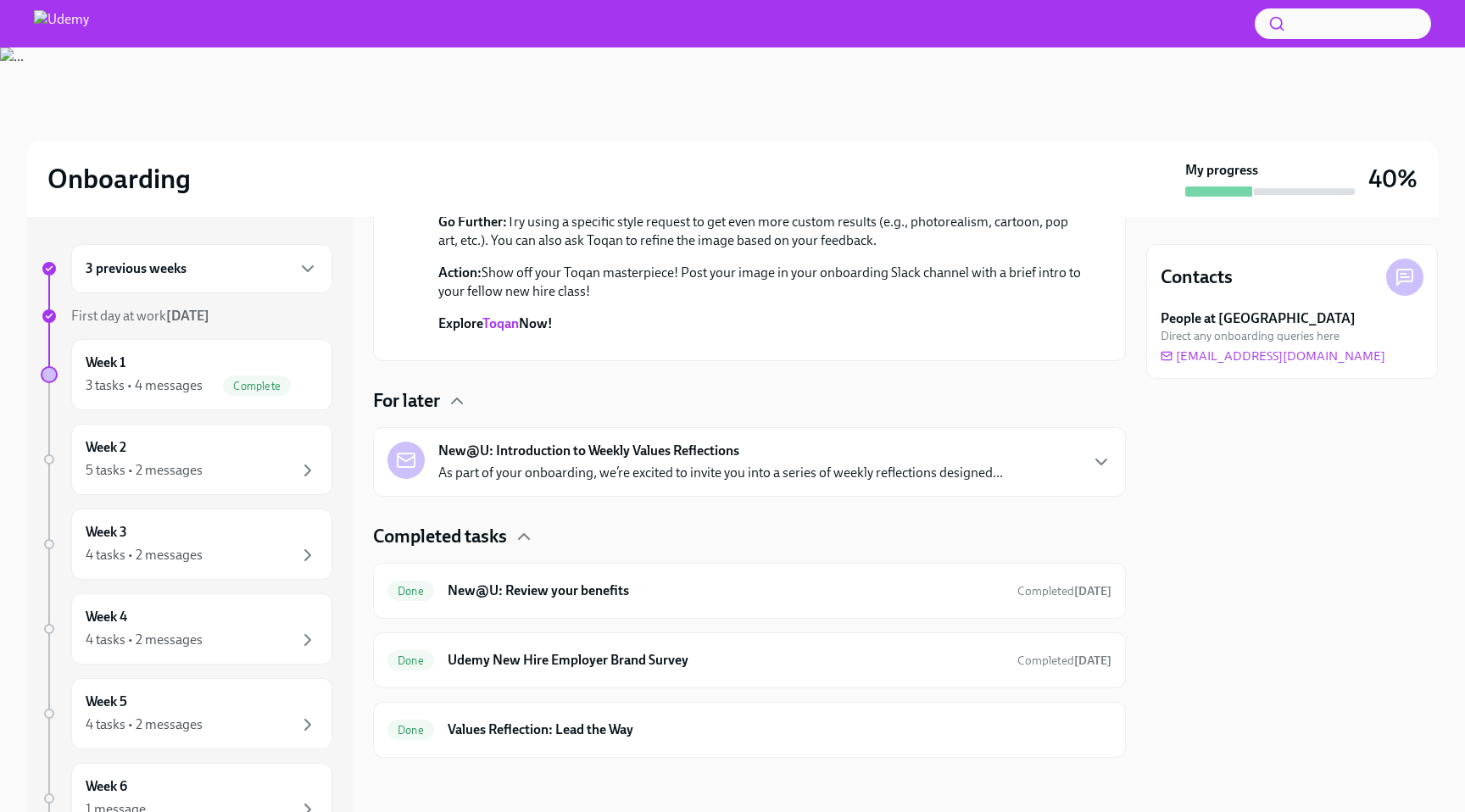
scroll to position [2481, 0]
